Goal: Navigation & Orientation: Find specific page/section

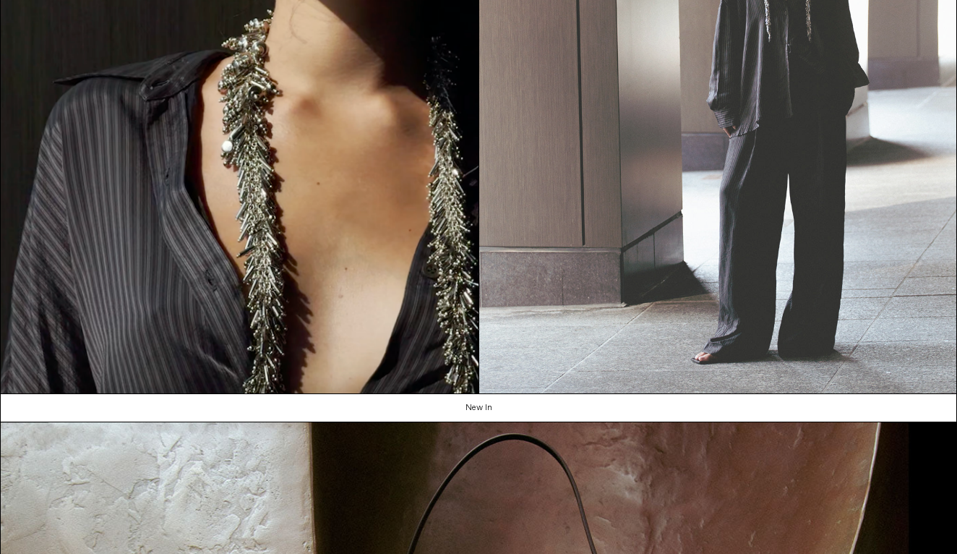
scroll to position [355, 0]
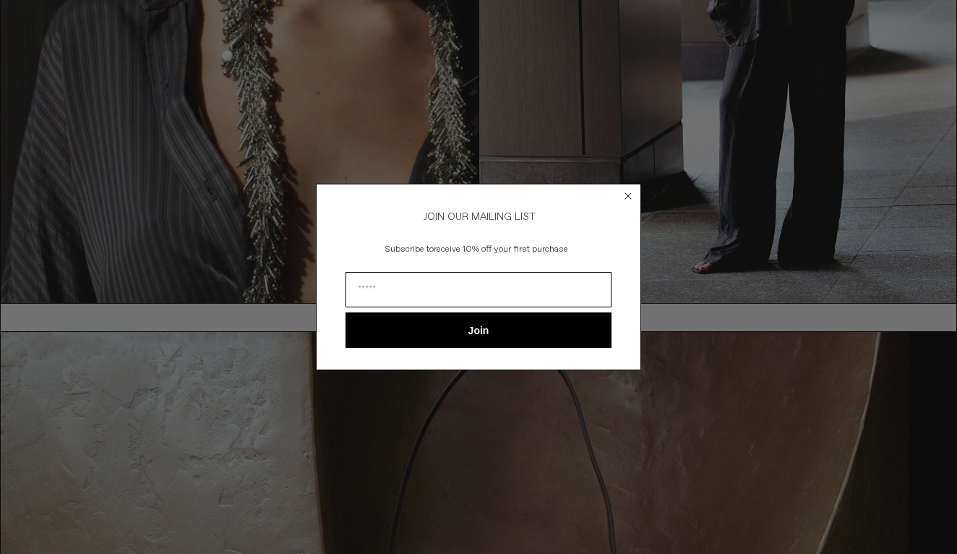
click at [628, 189] on circle "Close dialog" at bounding box center [629, 196] width 14 height 14
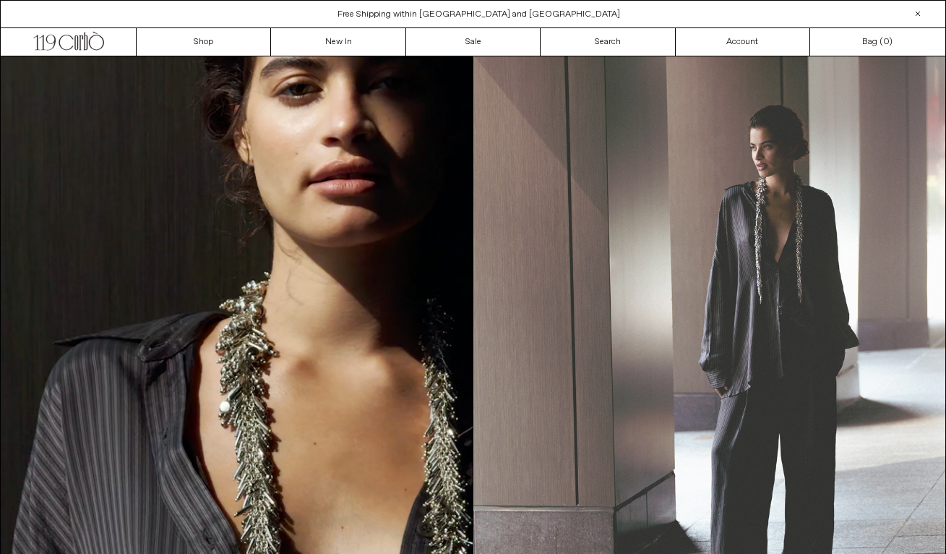
scroll to position [0, 0]
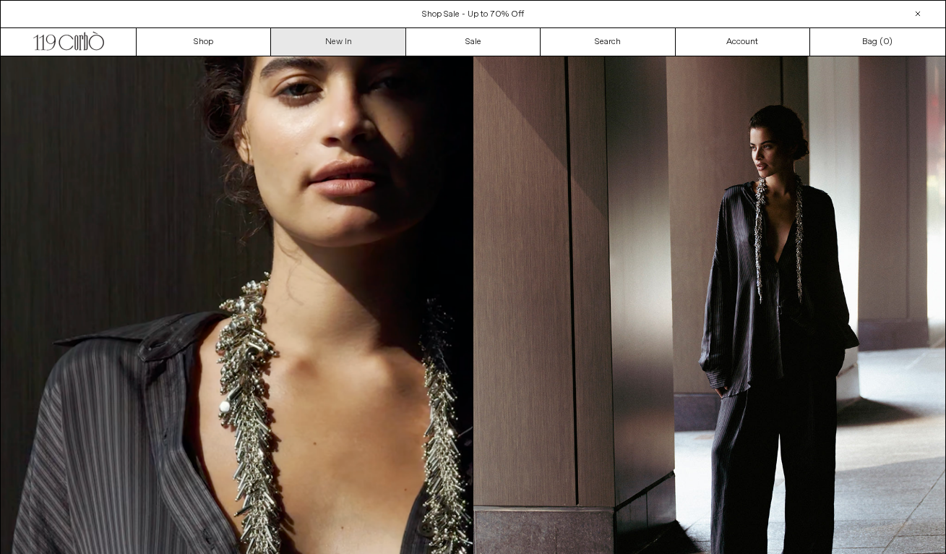
click at [362, 47] on link "New In" at bounding box center [338, 41] width 134 height 27
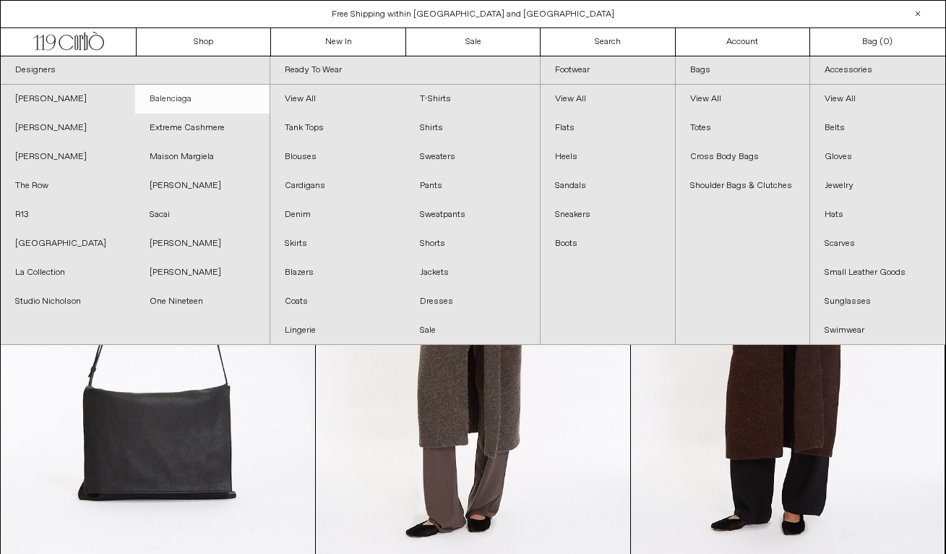
click at [168, 95] on link "Balenciaga" at bounding box center [202, 99] width 134 height 29
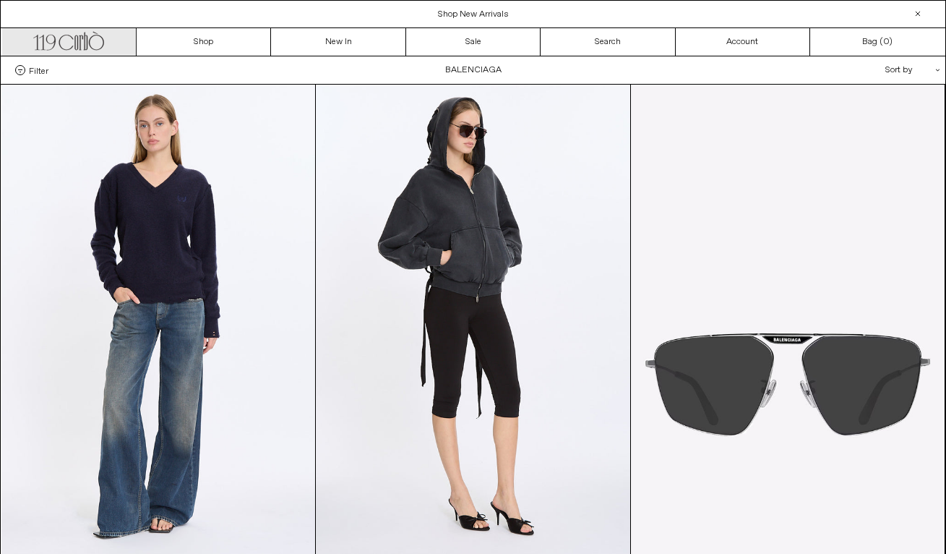
click at [62, 39] on icon ".cls-1, .cls-2 { fill: #231f20; stroke: #231f20; stroke-miterlimit: 10; stroke-…" at bounding box center [68, 39] width 71 height 21
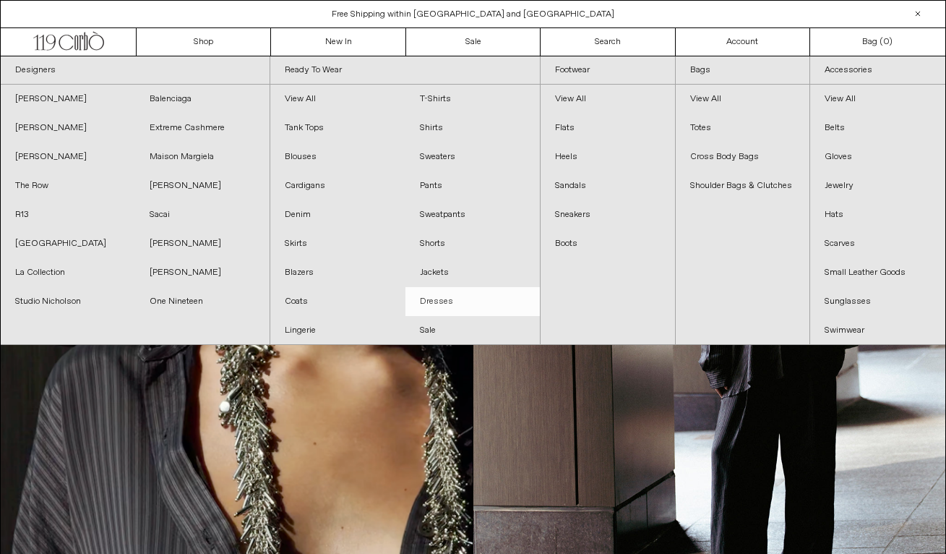
click at [421, 297] on link "Dresses" at bounding box center [473, 301] width 134 height 29
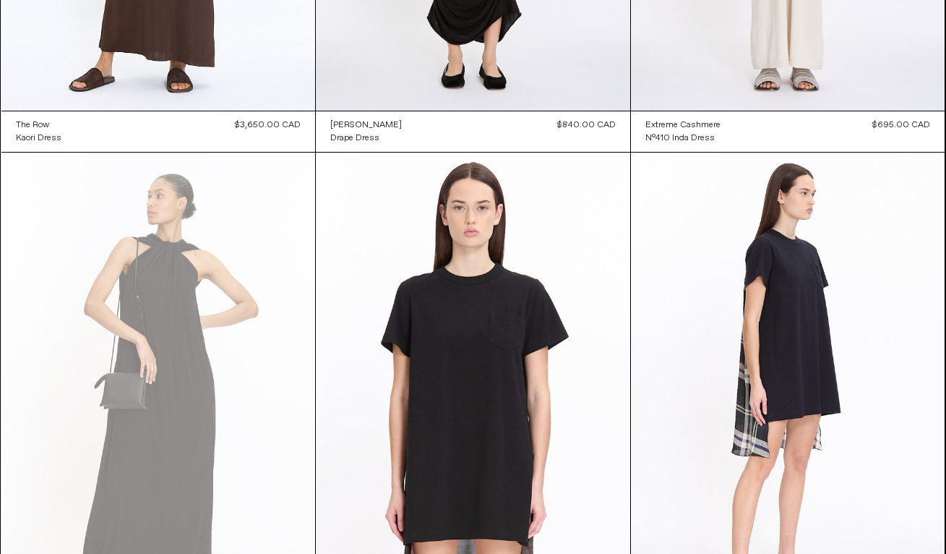
scroll to position [414, 0]
